Goal: Task Accomplishment & Management: Manage account settings

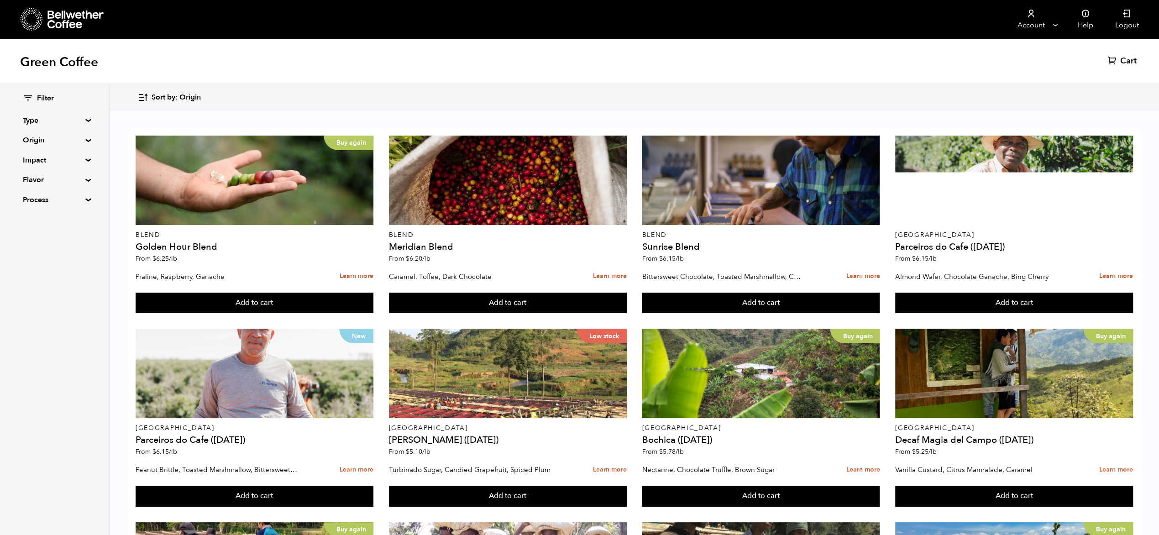
scroll to position [526, 0]
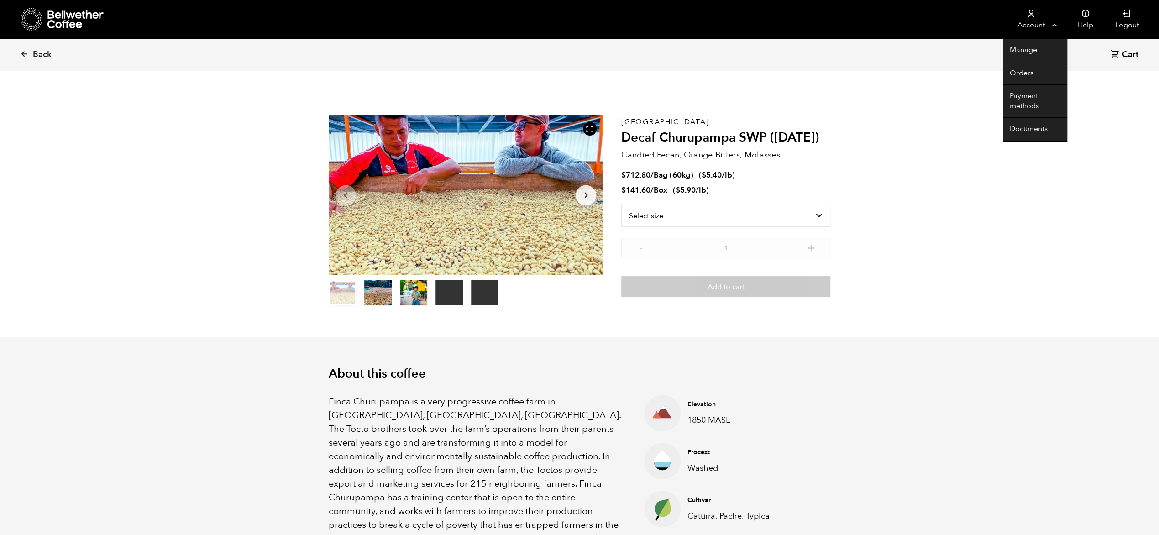
click at [1050, 22] on link "Account" at bounding box center [1031, 19] width 56 height 39
click at [1028, 74] on link "Orders" at bounding box center [1035, 73] width 64 height 23
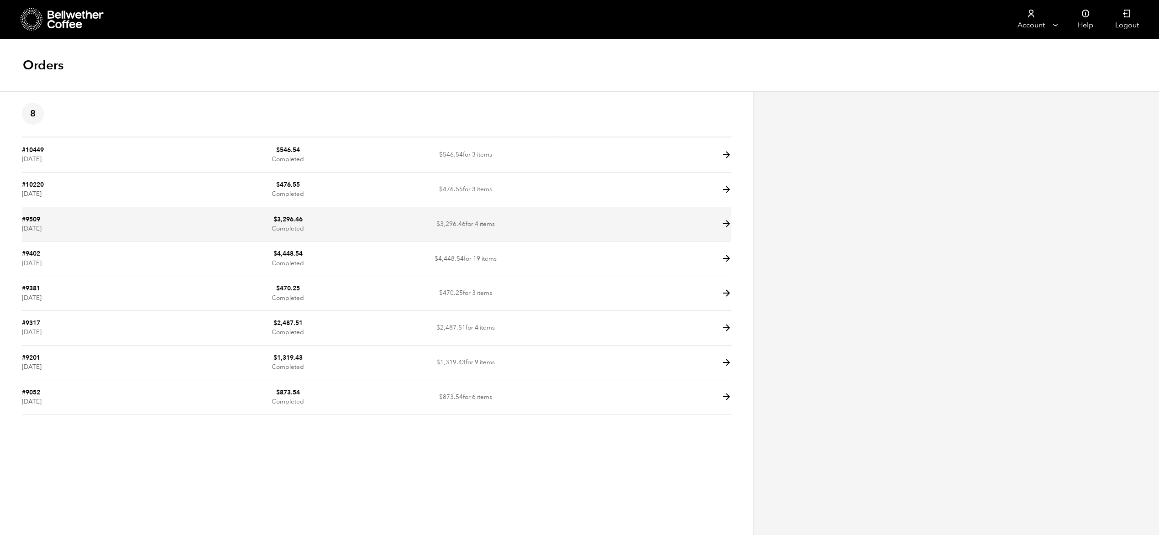
click at [723, 225] on icon at bounding box center [726, 224] width 10 height 10
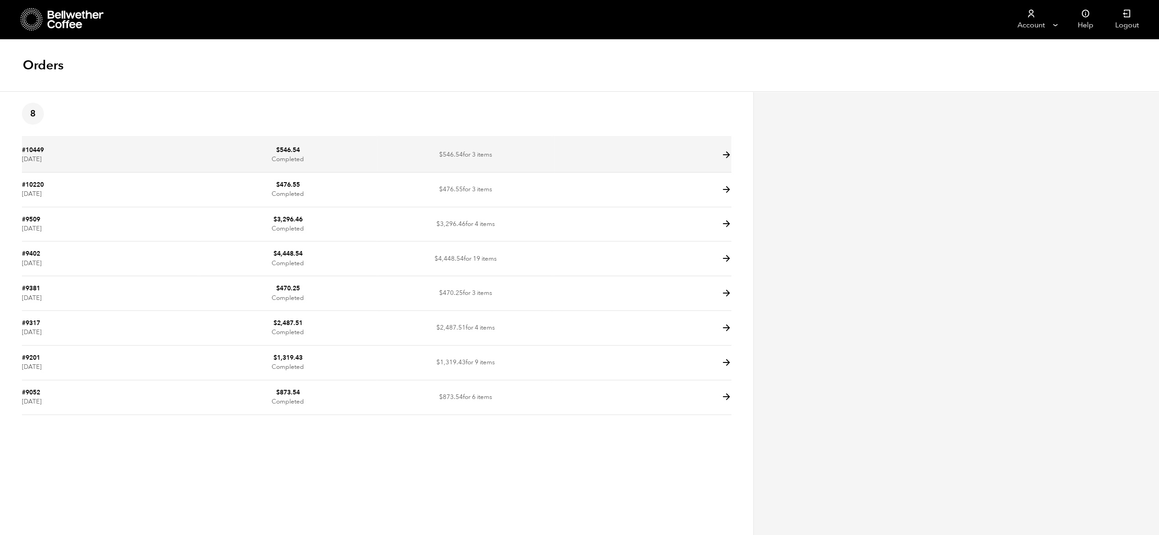
click at [723, 153] on icon at bounding box center [726, 155] width 10 height 10
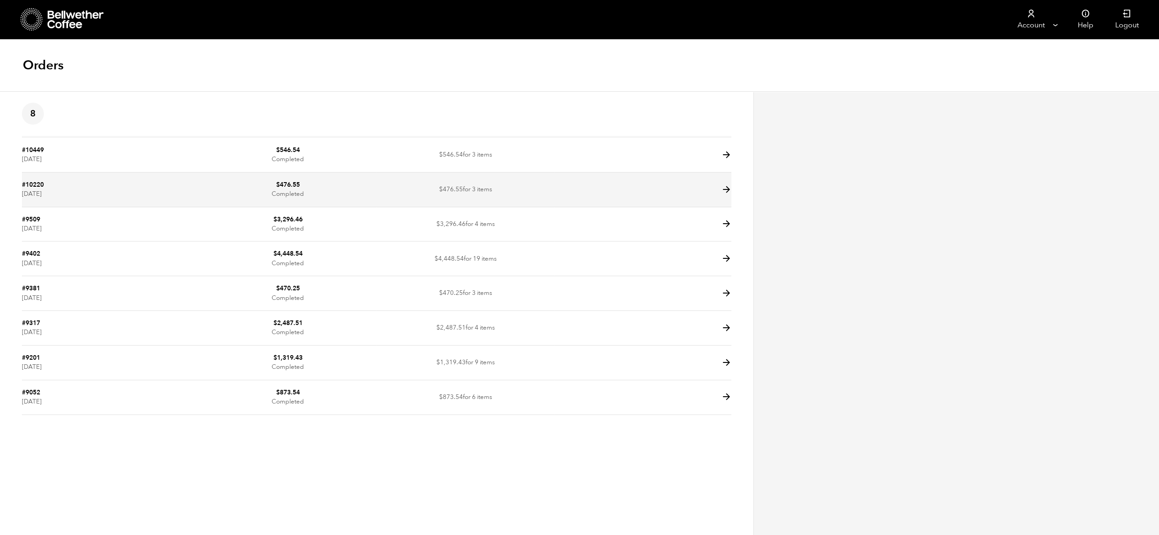
click at [726, 186] on icon at bounding box center [726, 189] width 10 height 10
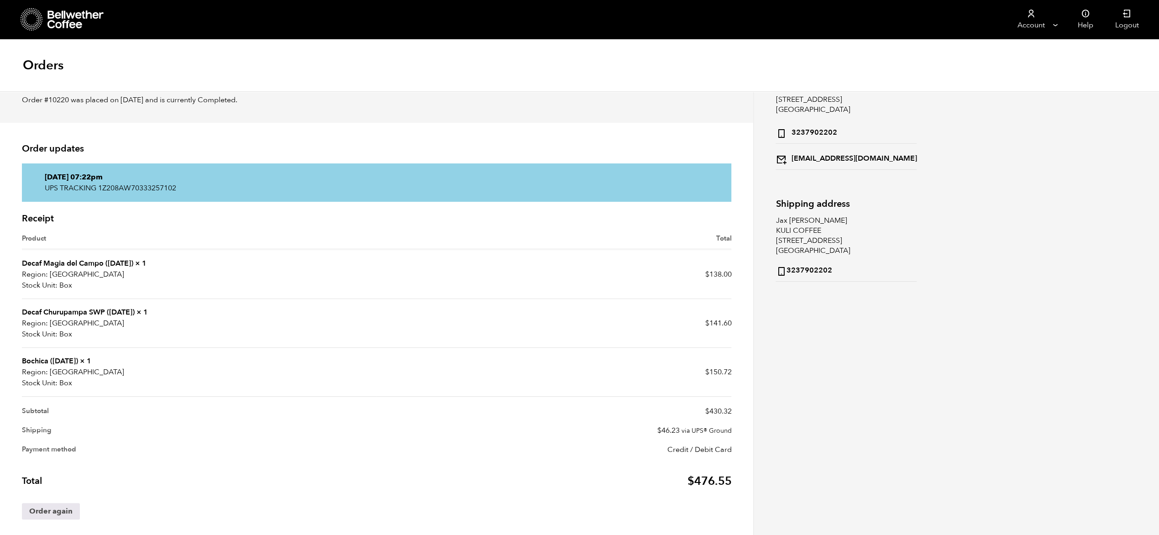
scroll to position [59, 0]
